Goal: Use online tool/utility: Utilize a website feature to perform a specific function

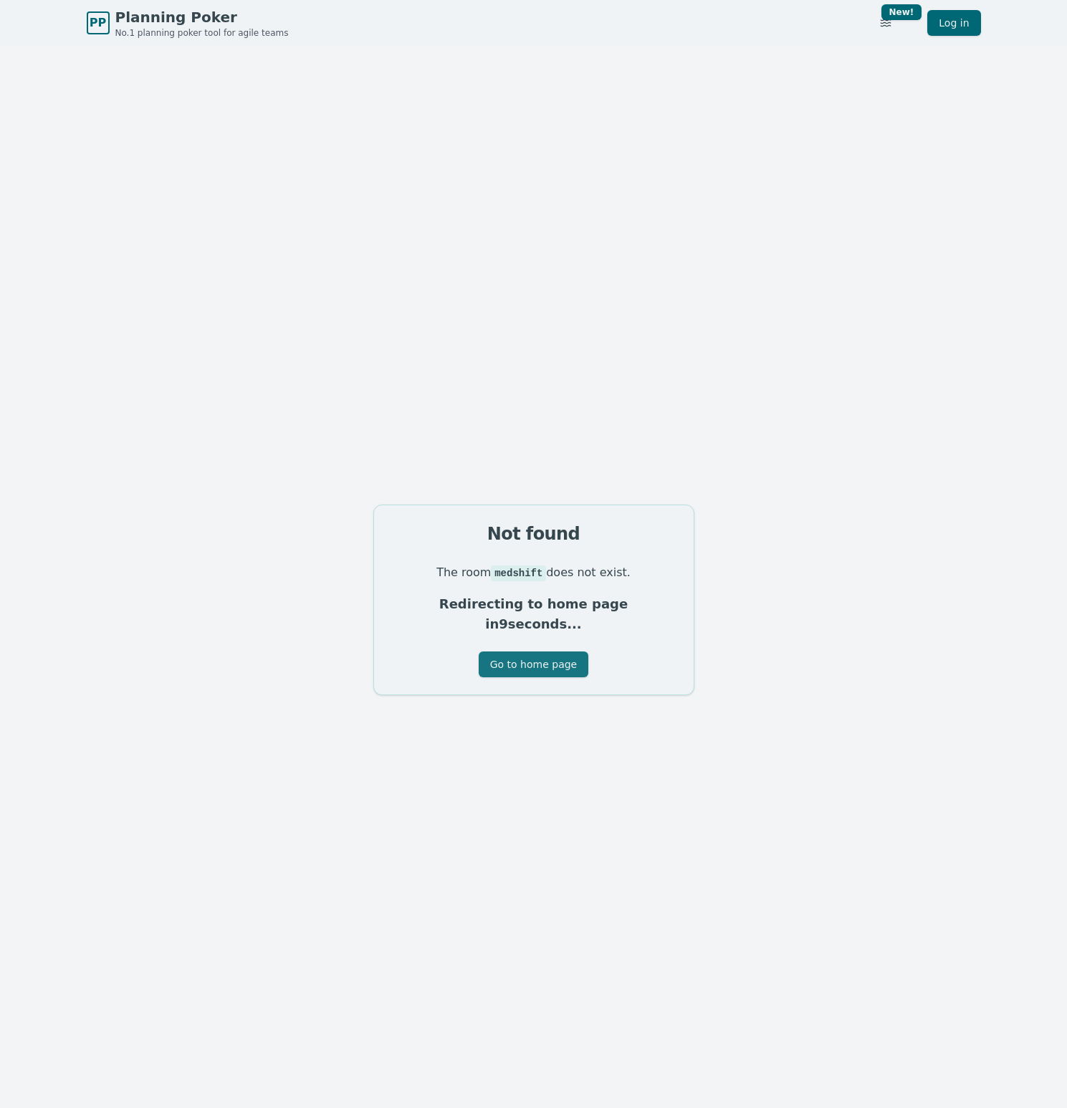
click at [557, 652] on button "Go to home page" at bounding box center [534, 665] width 110 height 26
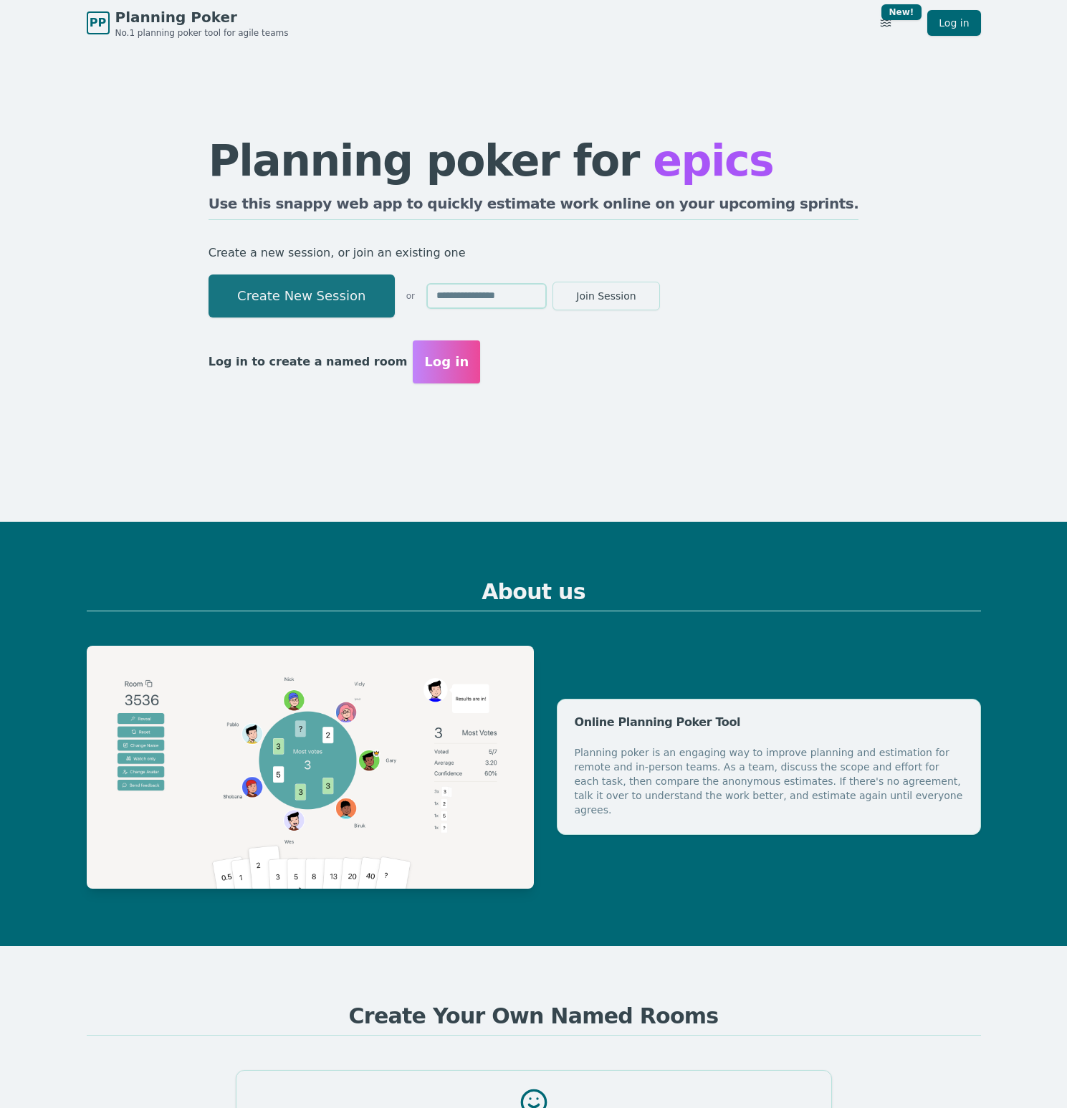
click at [333, 317] on button "Create New Session" at bounding box center [302, 296] width 186 height 43
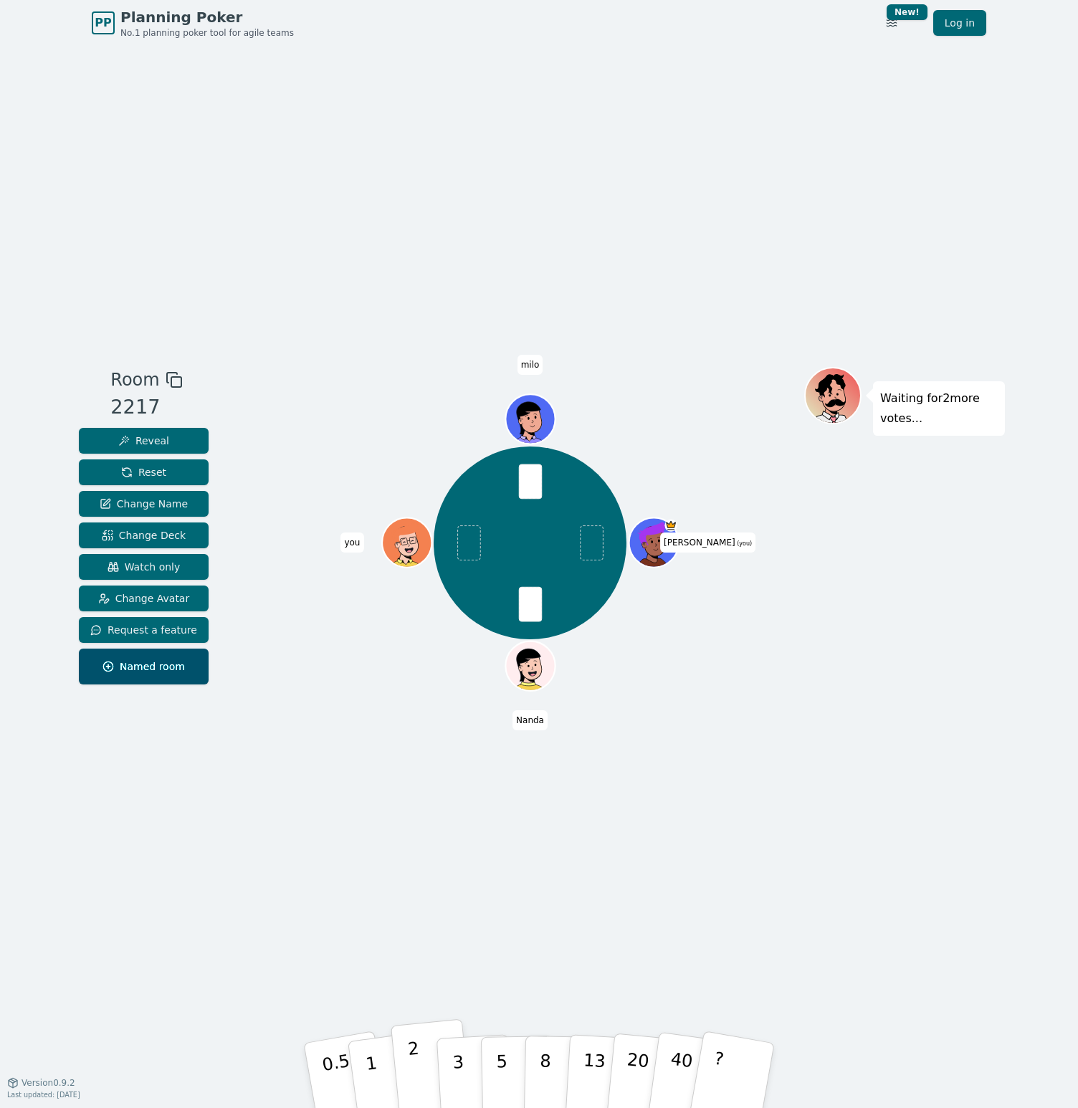
click at [414, 1076] on p "2" at bounding box center [416, 1078] width 19 height 78
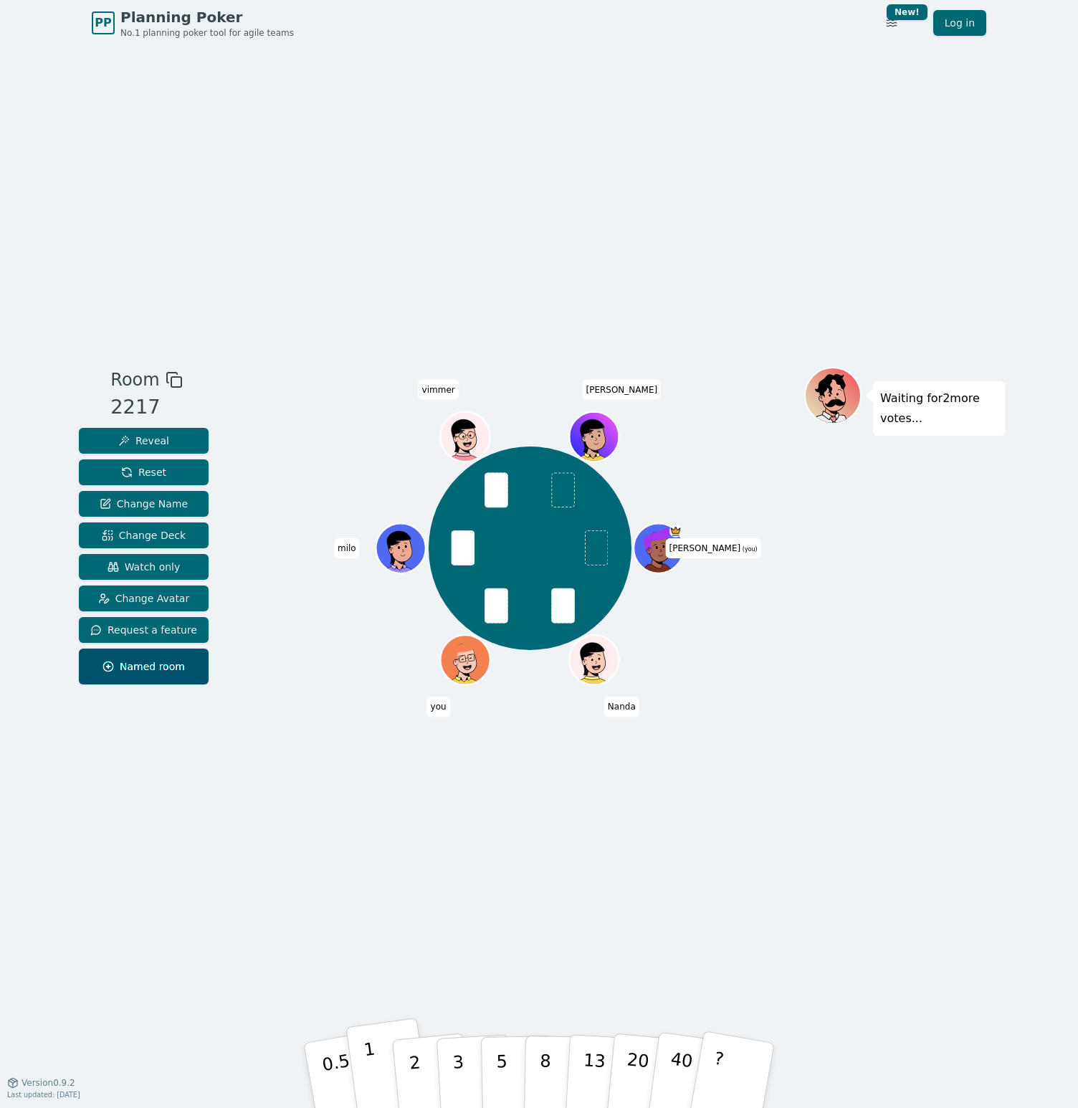
click at [384, 1062] on button "1" at bounding box center [388, 1076] width 85 height 116
click at [376, 1068] on button "1" at bounding box center [388, 1076] width 85 height 116
click at [423, 1066] on button "2" at bounding box center [432, 1076] width 82 height 114
click at [417, 1070] on p "2" at bounding box center [416, 1078] width 19 height 78
